Goal: Task Accomplishment & Management: Manage account settings

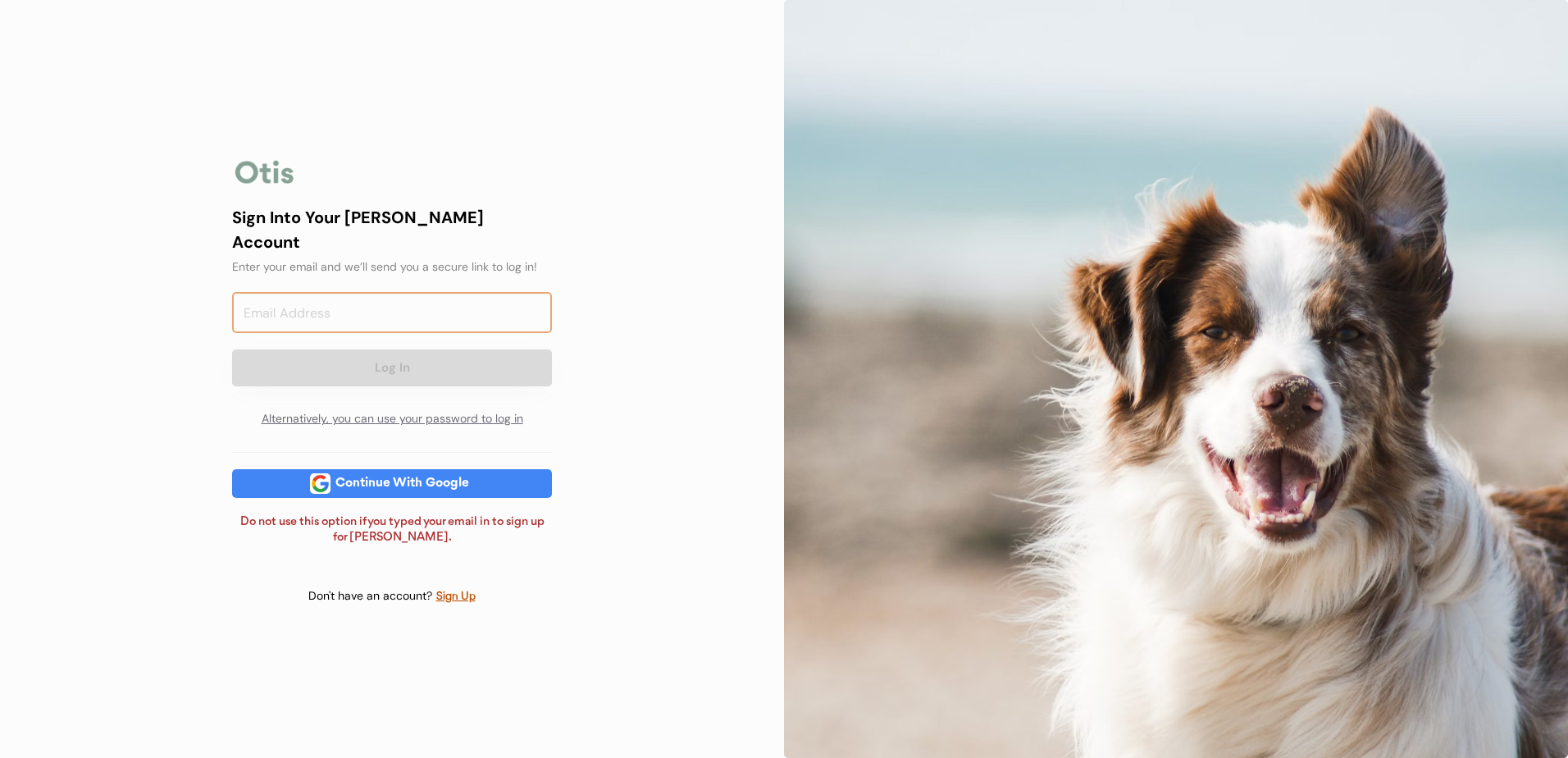
click at [448, 309] on input "email" at bounding box center [391, 313] width 320 height 41
type input "[PERSON_NAME][EMAIL_ADDRESS][PERSON_NAME][DOMAIN_NAME]"
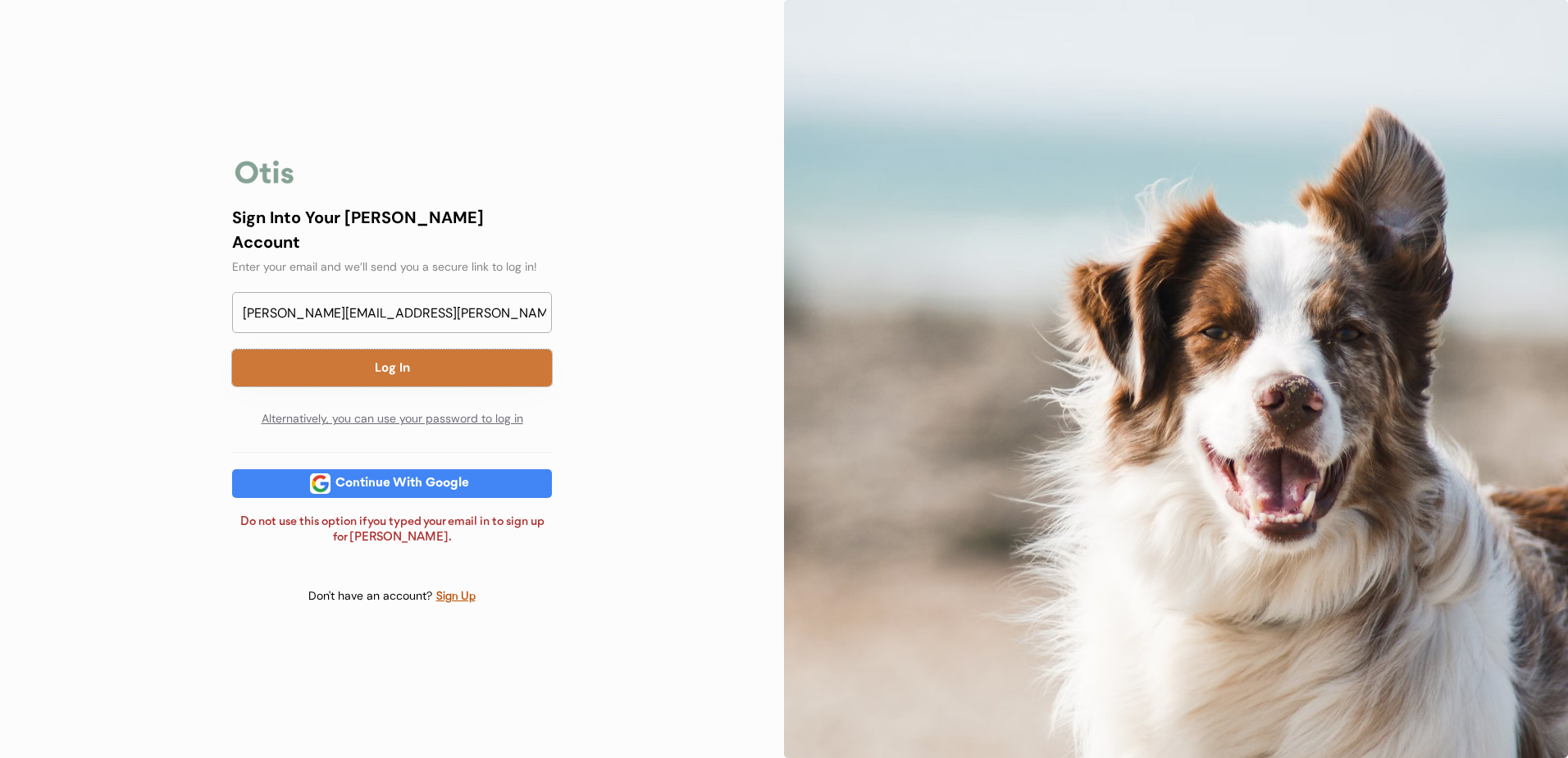
click at [433, 362] on button "Log In" at bounding box center [391, 367] width 320 height 37
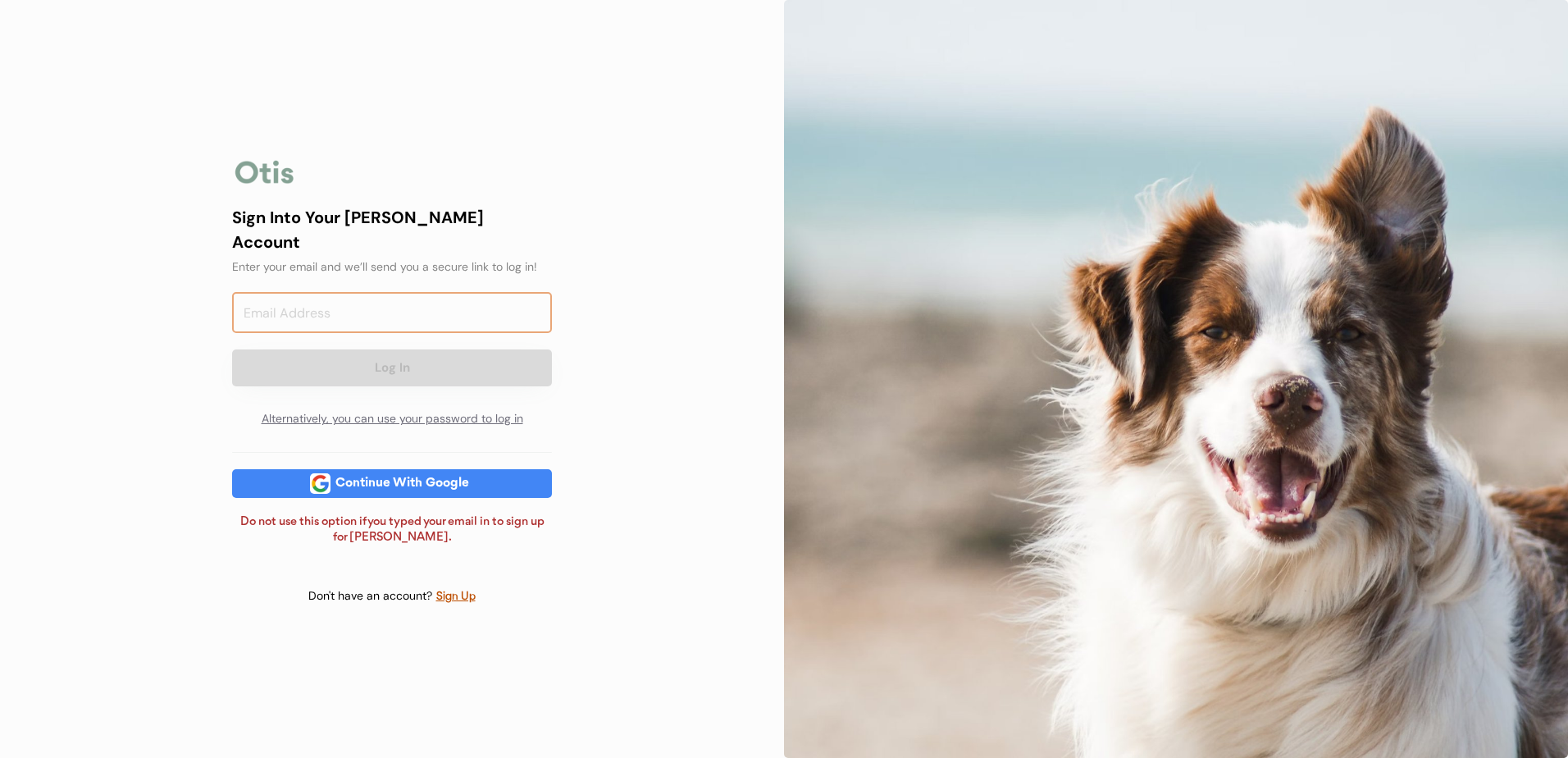
click at [300, 295] on input "email" at bounding box center [391, 313] width 320 height 41
type input "[PERSON_NAME][EMAIL_ADDRESS][PERSON_NAME][DOMAIN_NAME]"
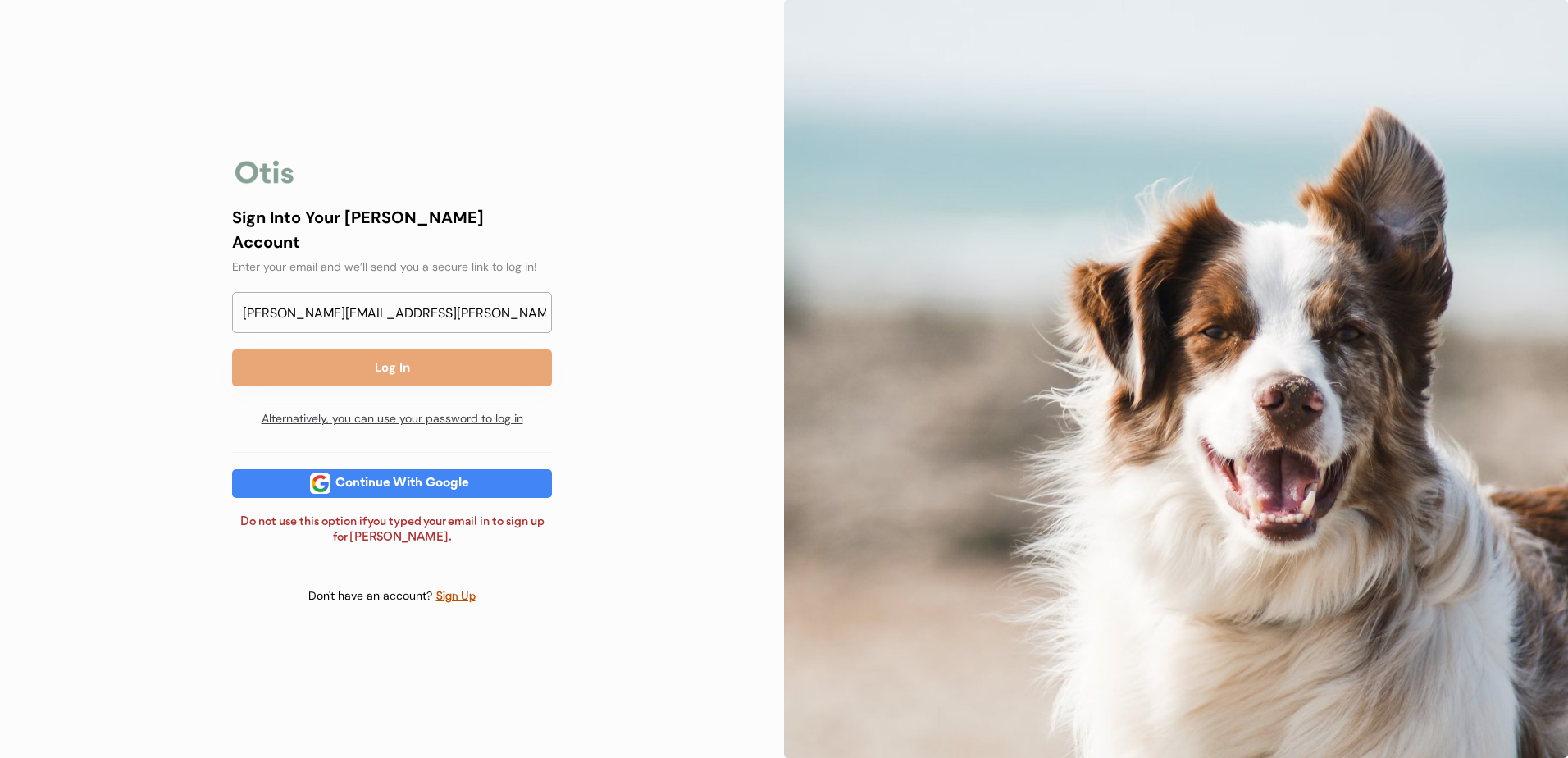
click at [395, 404] on div "Alternatively, you can use your password to log in" at bounding box center [391, 419] width 320 height 33
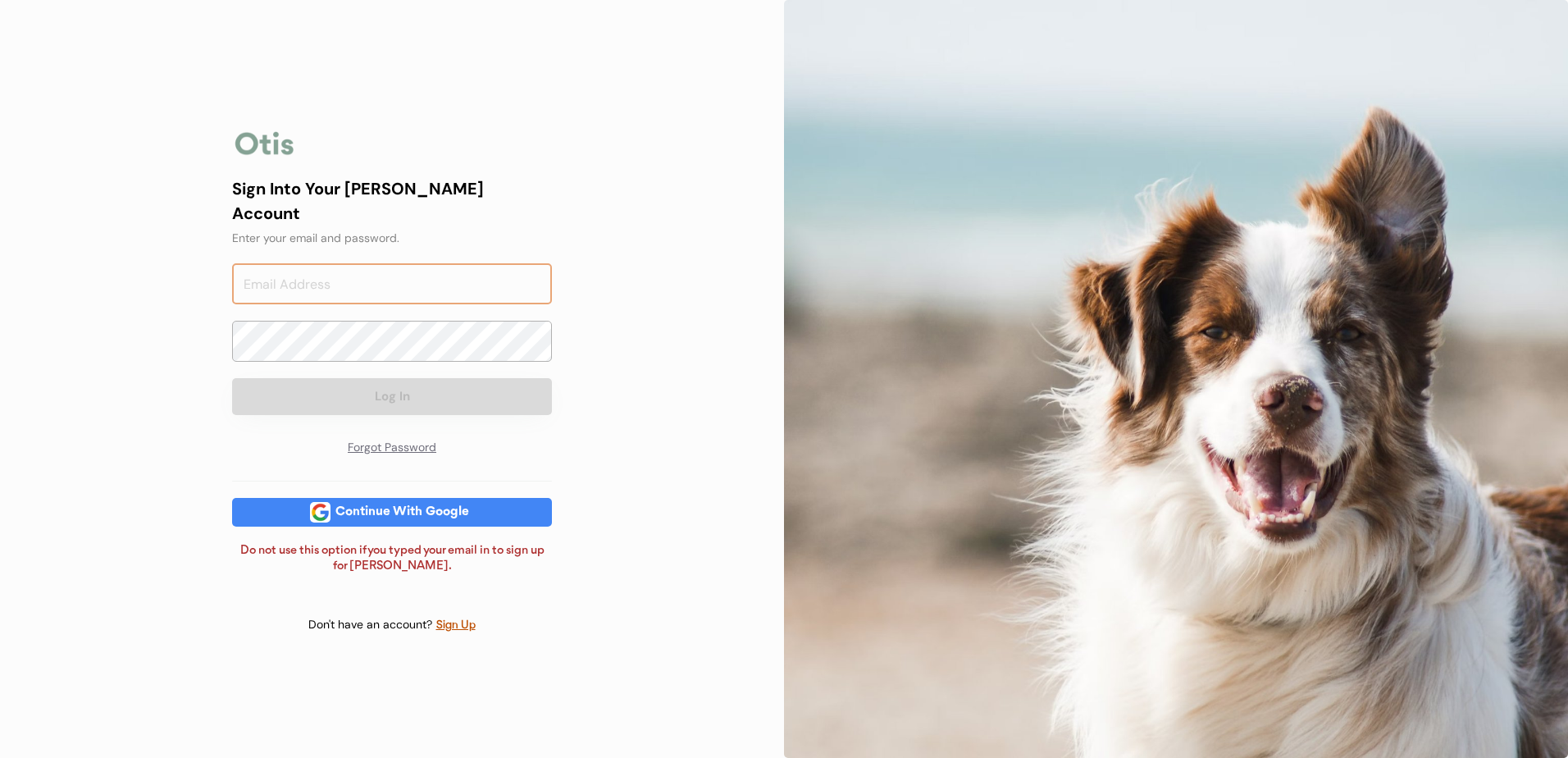
click at [364, 279] on input "email" at bounding box center [391, 284] width 320 height 41
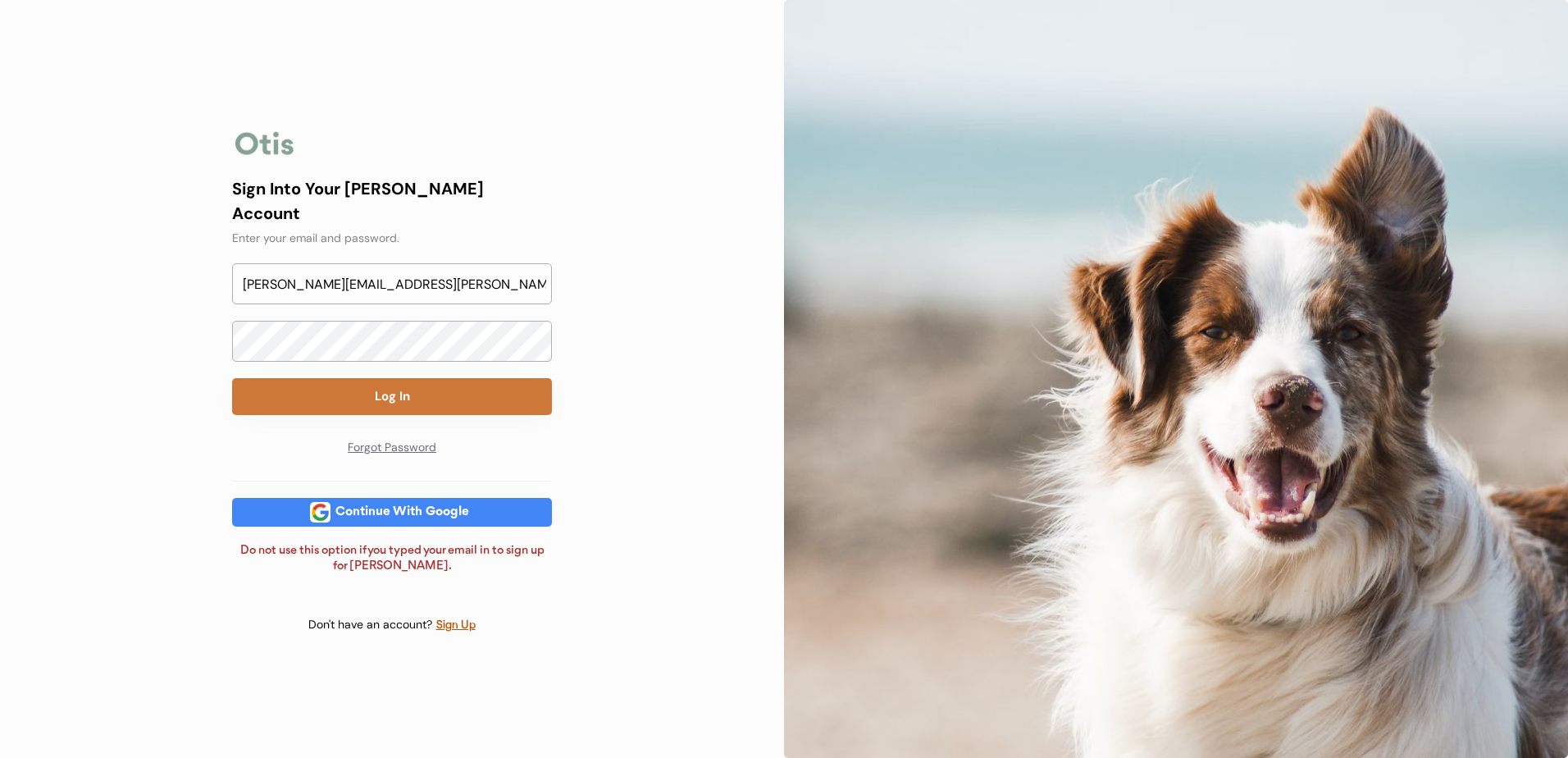
click at [409, 386] on button "Log In" at bounding box center [391, 396] width 320 height 37
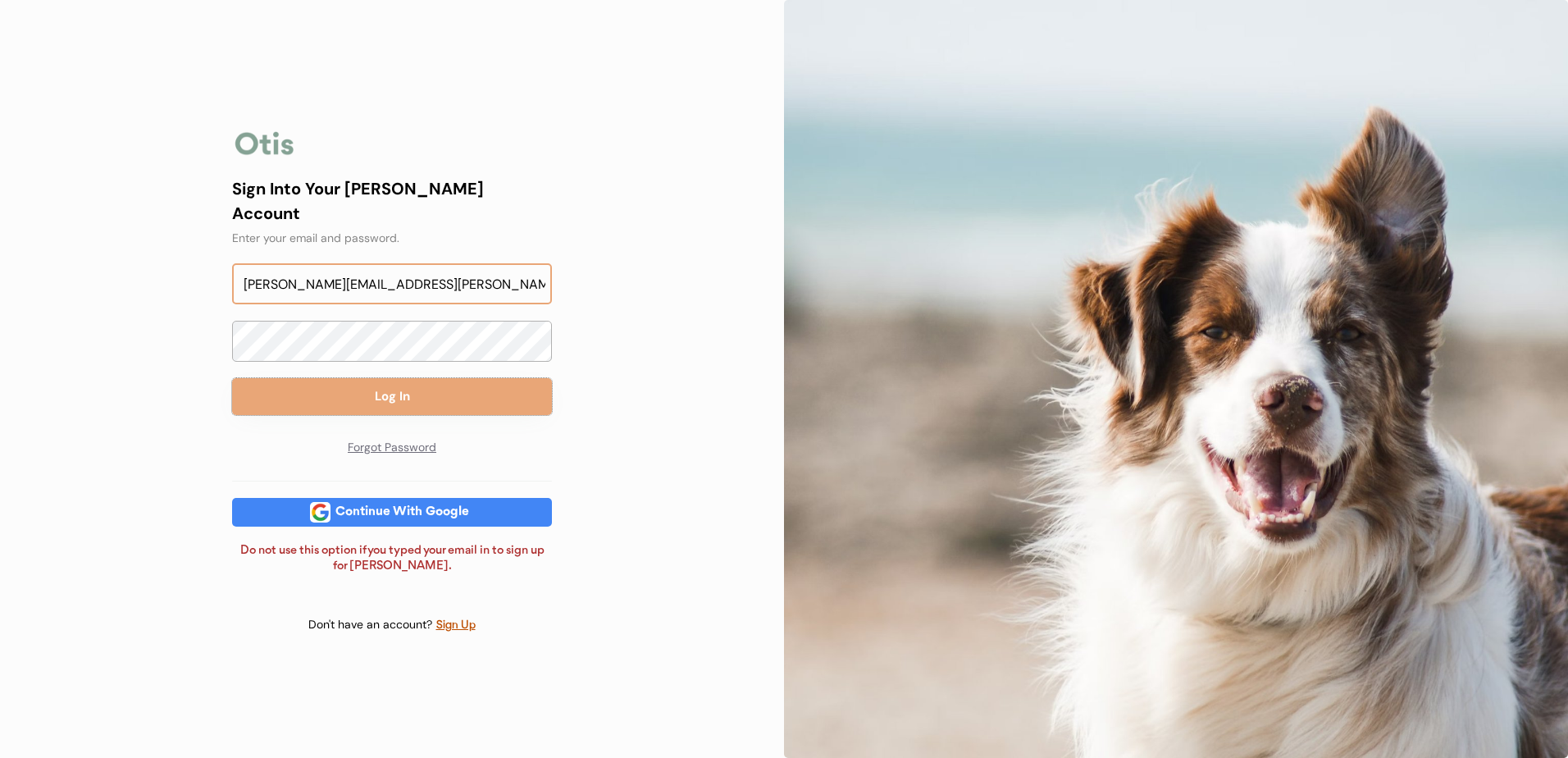
click at [510, 279] on input "[PERSON_NAME][EMAIL_ADDRESS][PERSON_NAME][DOMAIN_NAME]" at bounding box center [391, 284] width 320 height 41
drag, startPoint x: 510, startPoint y: 279, endPoint x: 359, endPoint y: 274, distance: 151.1
click at [359, 274] on input "[PERSON_NAME][EMAIL_ADDRESS][PERSON_NAME][DOMAIN_NAME]" at bounding box center [391, 284] width 320 height 41
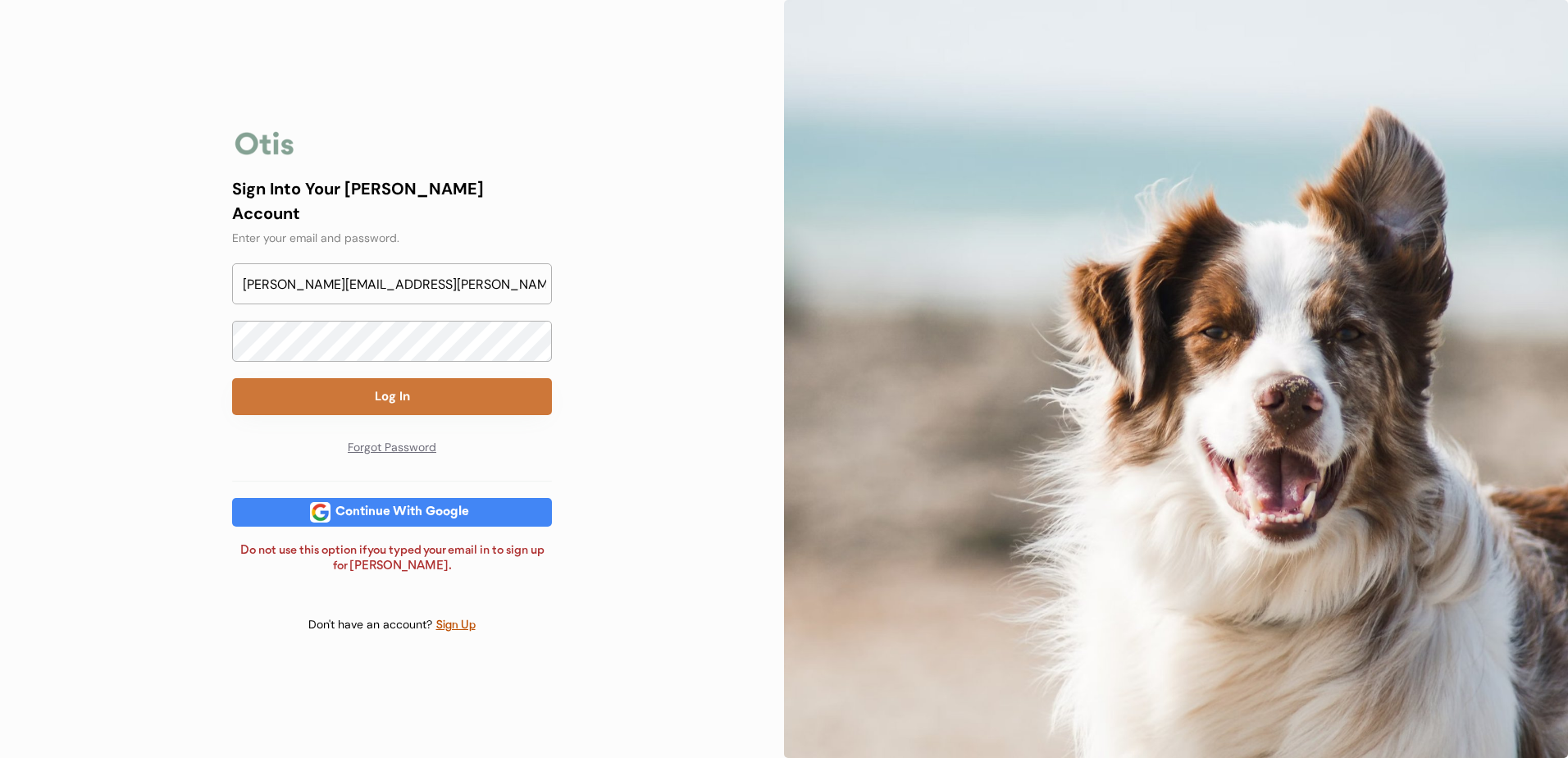
click at [355, 378] on button "Log In" at bounding box center [391, 396] width 320 height 37
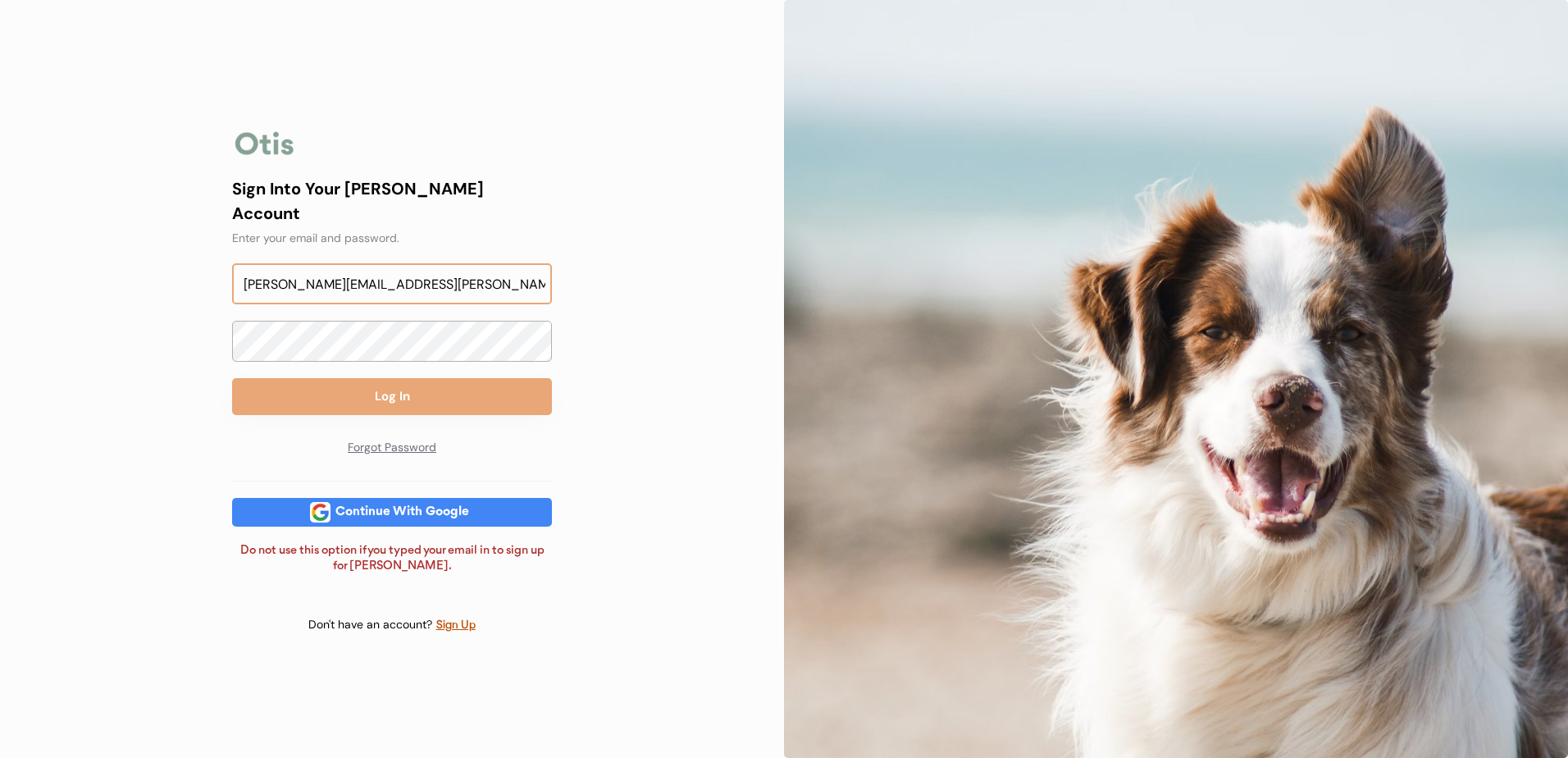
drag, startPoint x: 475, startPoint y: 271, endPoint x: 116, endPoint y: 257, distance: 359.3
click at [116, 257] on div "Sign Into Your Otis Account Enter your email and we’ll send you a secure link t…" at bounding box center [391, 379] width 784 height 758
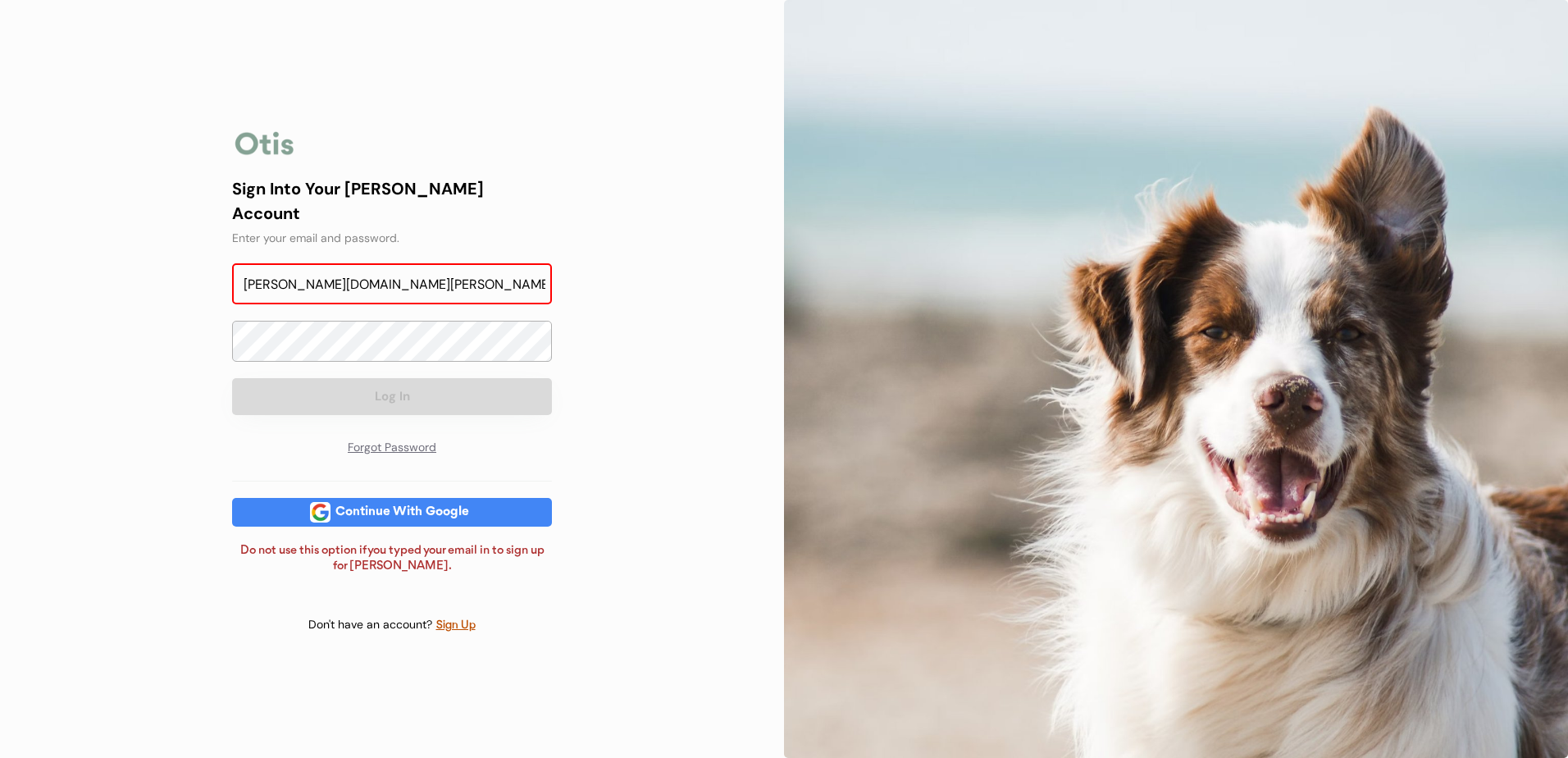
type input "lynette.ritterling.petschoicepharmacy.com"
click at [415, 498] on div "Continue With Google" at bounding box center [402, 512] width 144 height 29
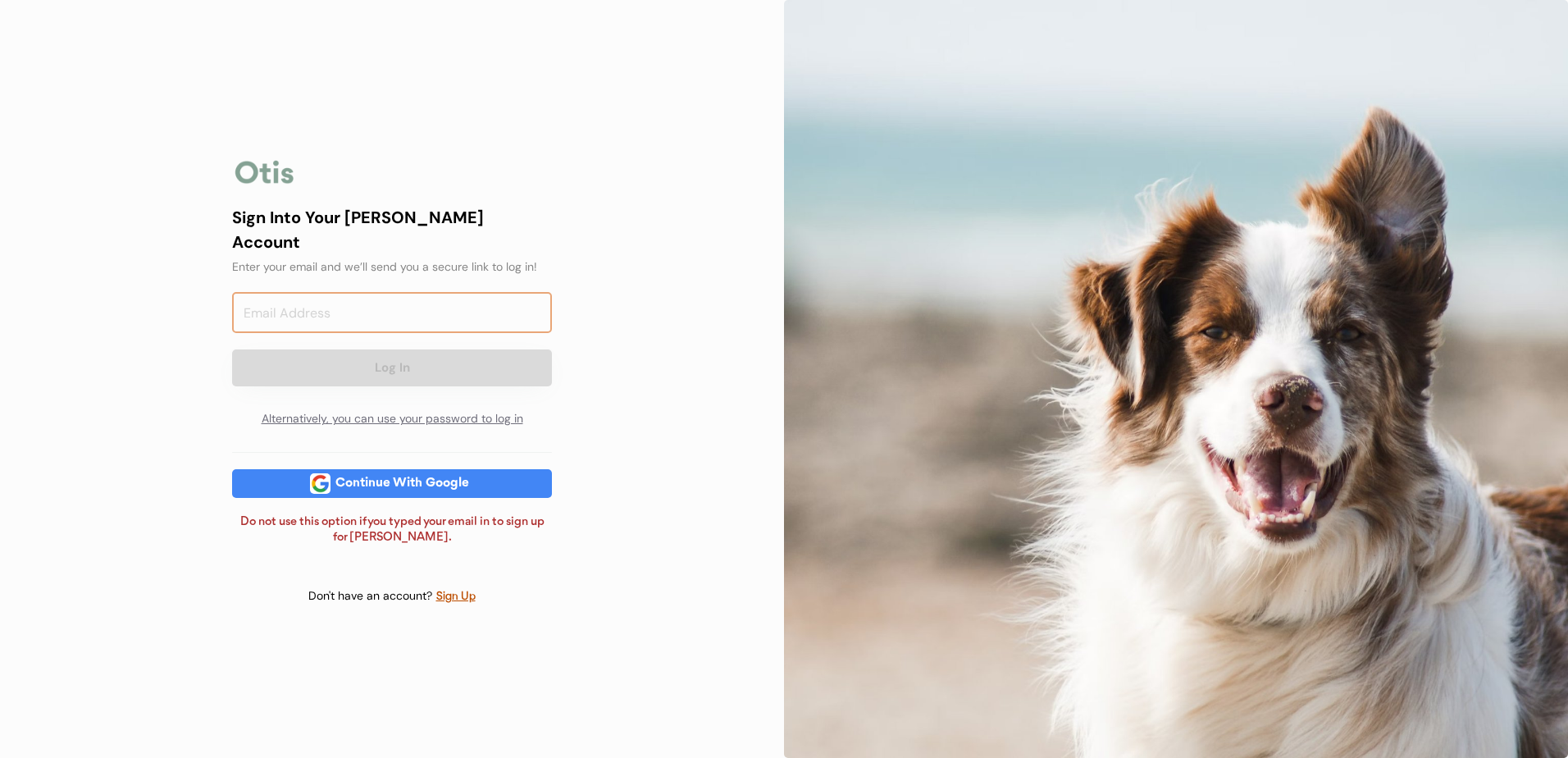
click at [381, 296] on input "email" at bounding box center [391, 313] width 320 height 41
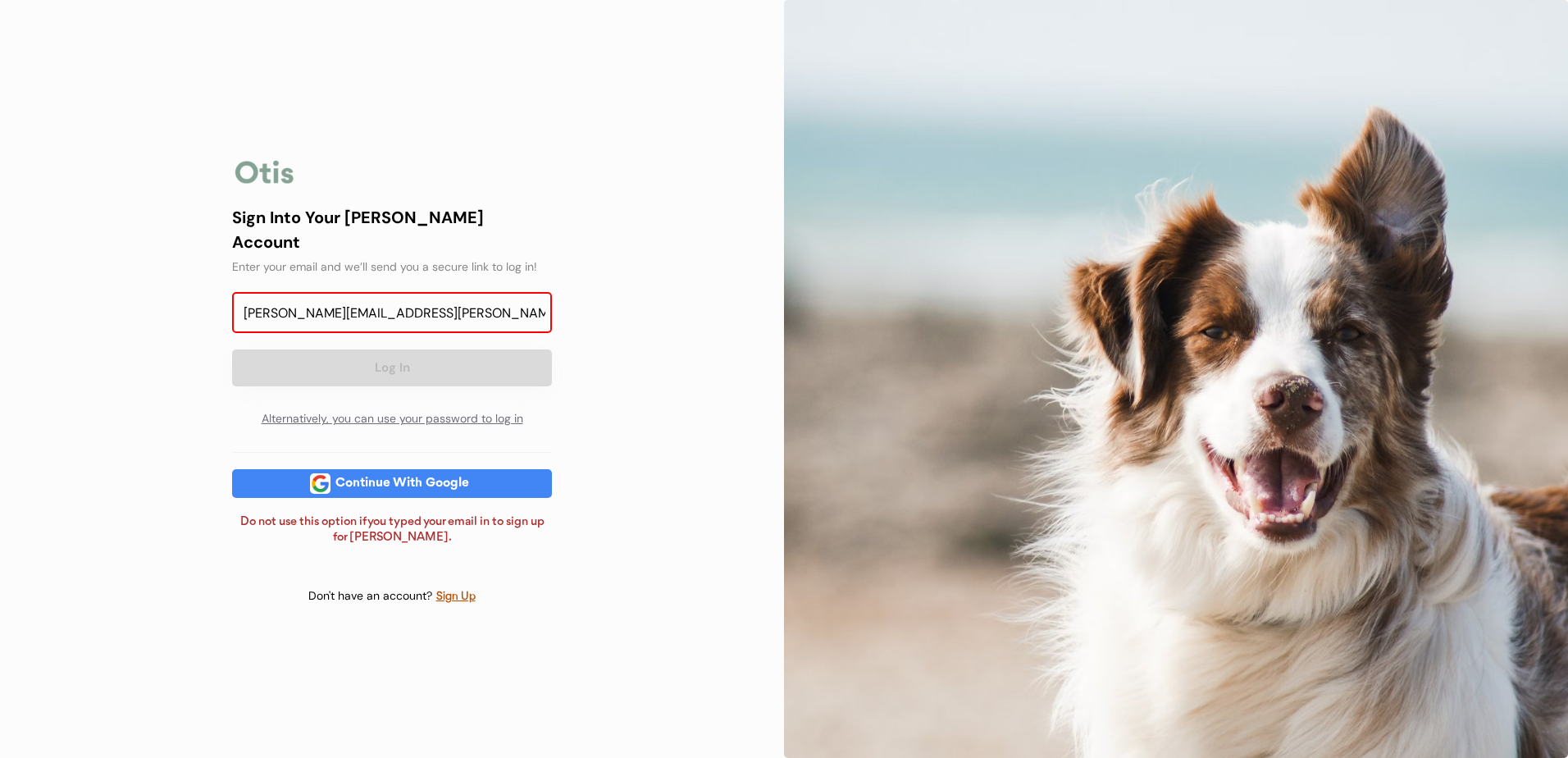
type input "lynette.ritterling@petschoicepharmacy.com"
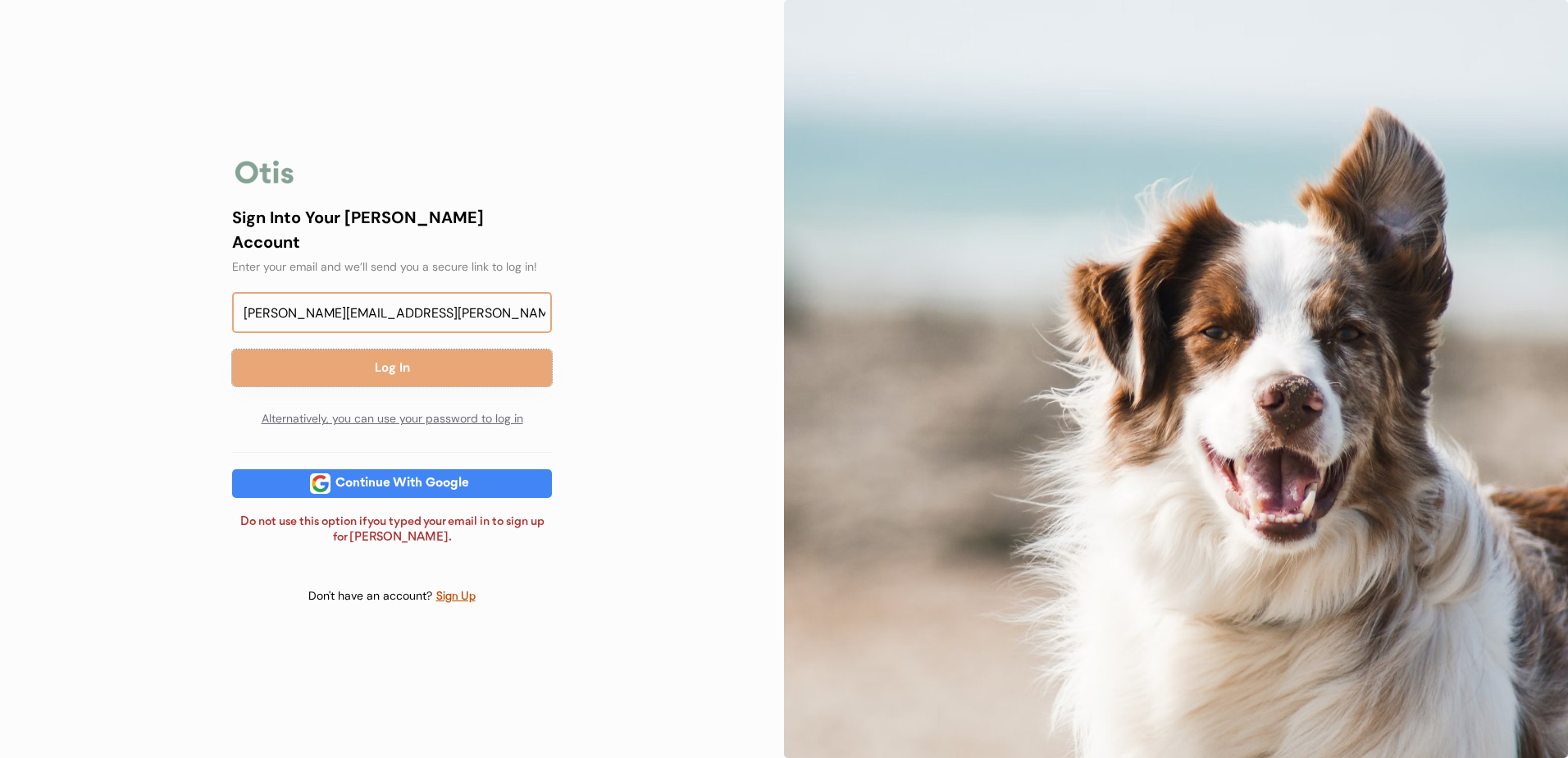
click at [232, 349] on button "Log In" at bounding box center [391, 367] width 320 height 37
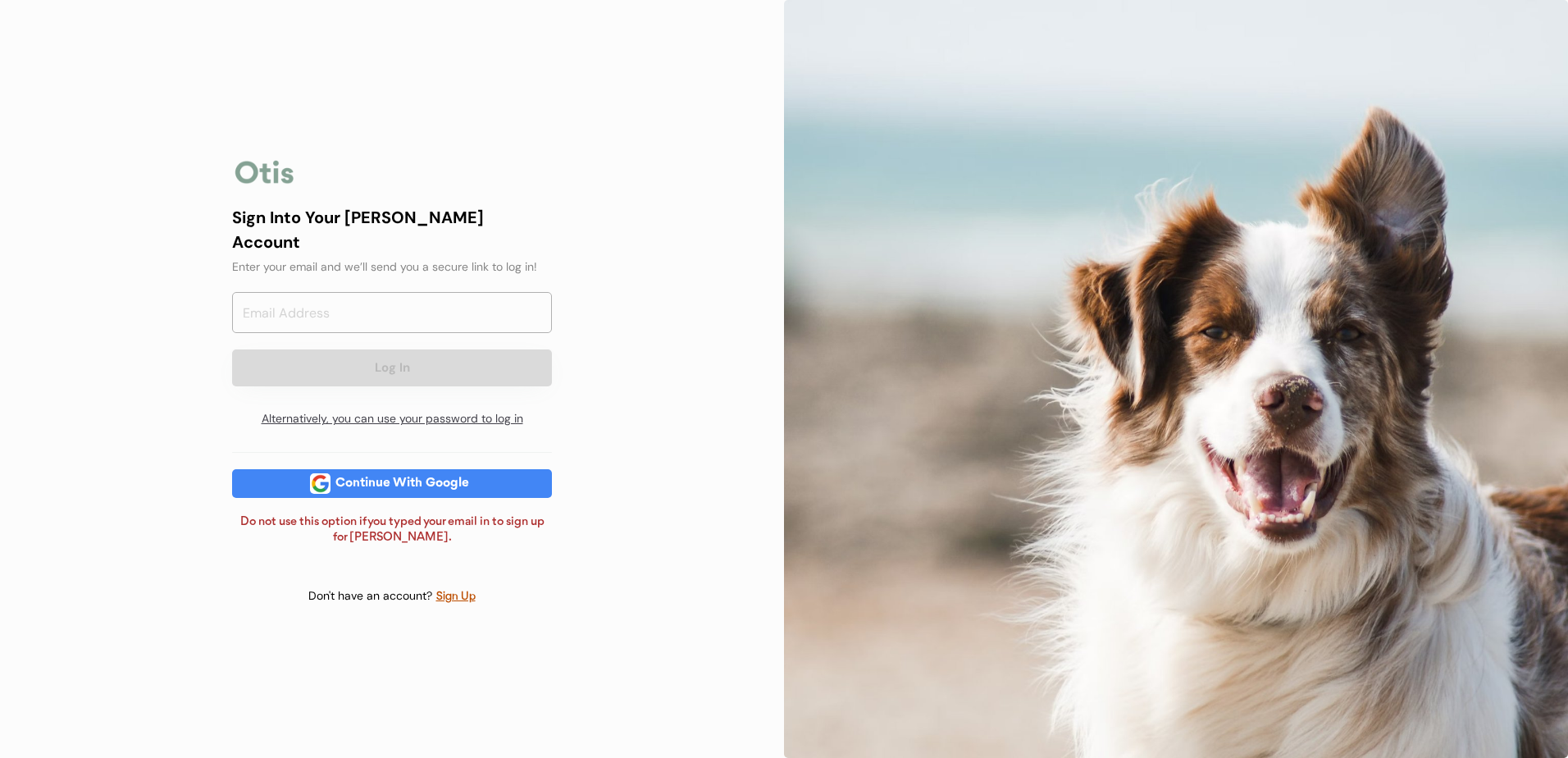
click at [432, 403] on div "Alternatively, you can use your password to log in" at bounding box center [391, 419] width 320 height 33
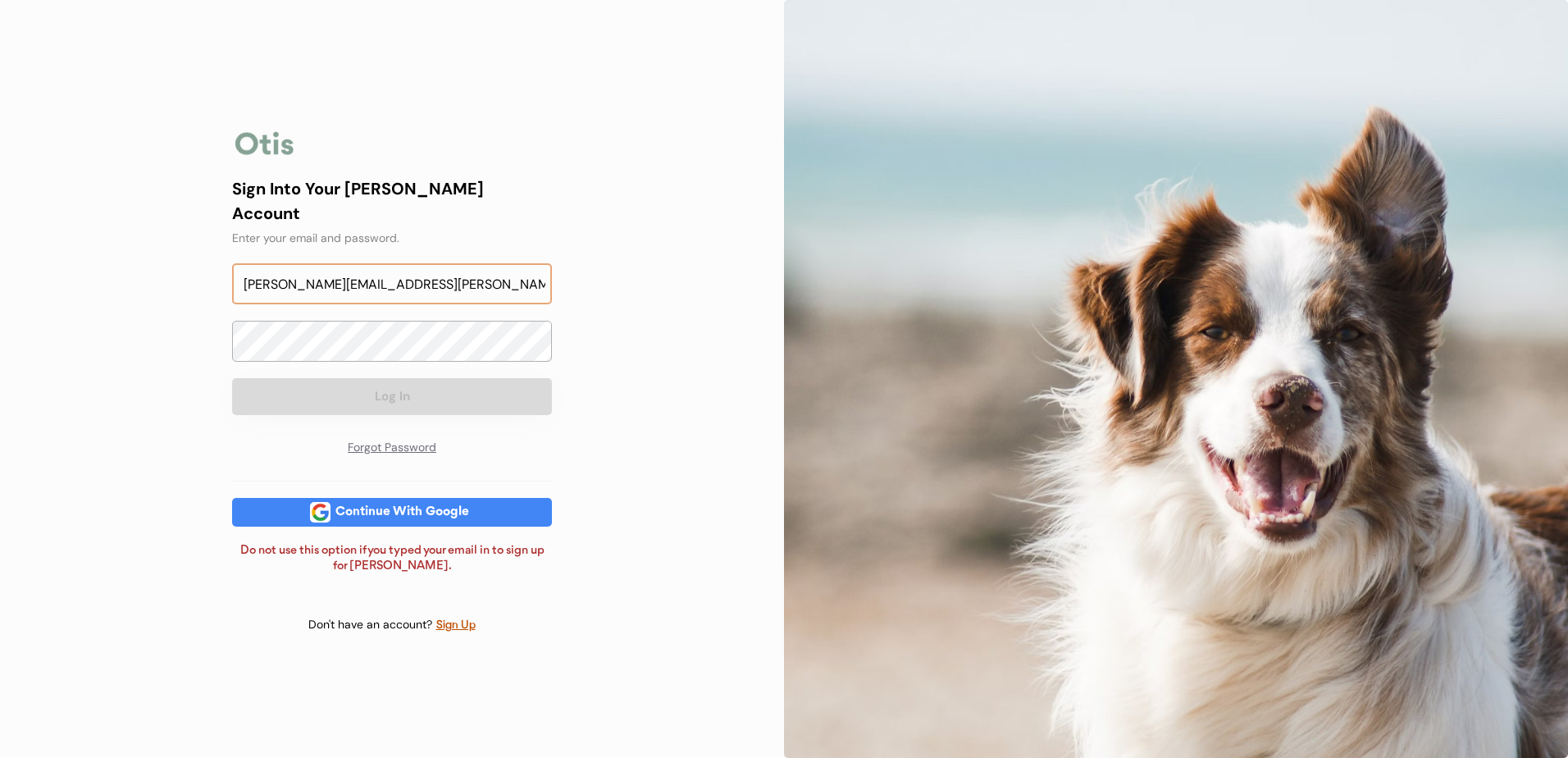
drag, startPoint x: 457, startPoint y: 272, endPoint x: 193, endPoint y: 273, distance: 264.0
click at [193, 273] on div "Sign Into Your Otis Account Enter your email and we’ll send you a secure link t…" at bounding box center [391, 379] width 784 height 758
type input "lynette.ritterling@petschoicepharmacy.com"
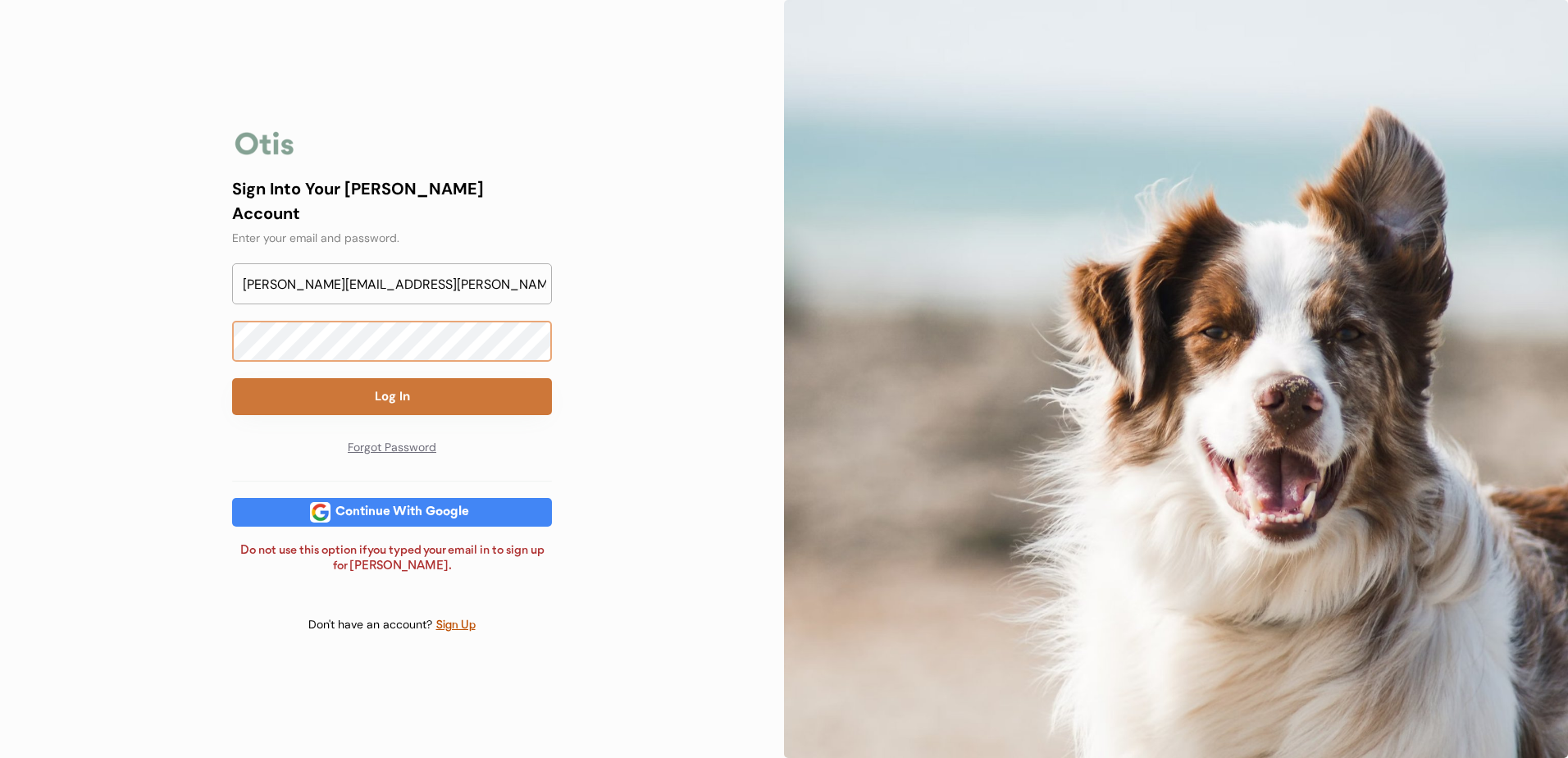
click at [423, 394] on button "Log In" at bounding box center [391, 396] width 320 height 37
